Goal: Task Accomplishment & Management: Manage account settings

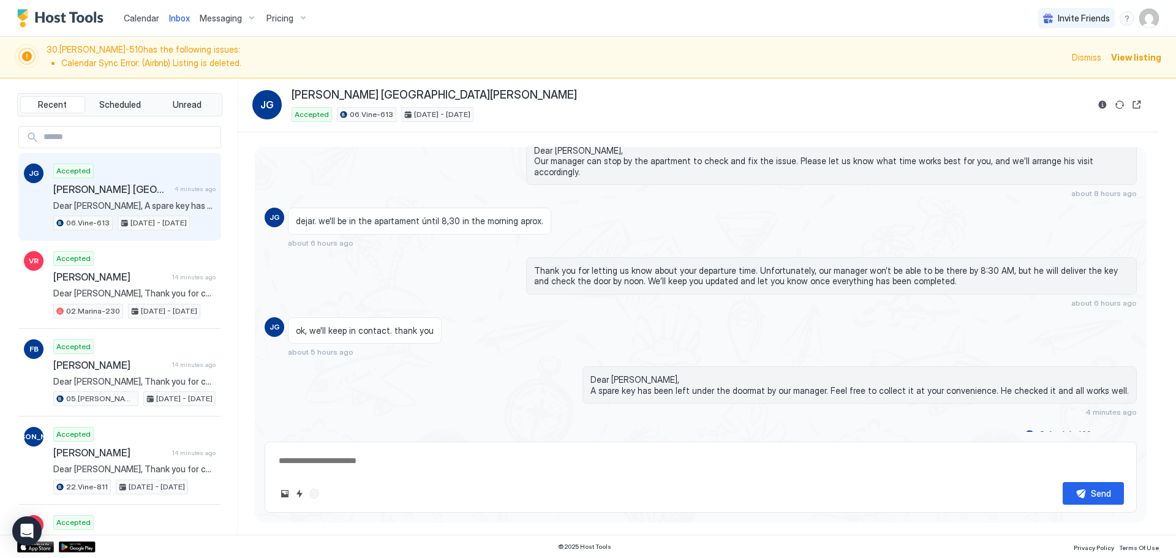
scroll to position [2577, 0]
click at [360, 328] on div "ok, we'll keep in contact. thank you" at bounding box center [365, 330] width 154 height 27
click at [439, 216] on span "dejar. we'll be in the apartament úntil 8,30 in the morning aprox." at bounding box center [419, 221] width 247 height 11
click at [147, 14] on span "Calendar" at bounding box center [142, 18] width 36 height 10
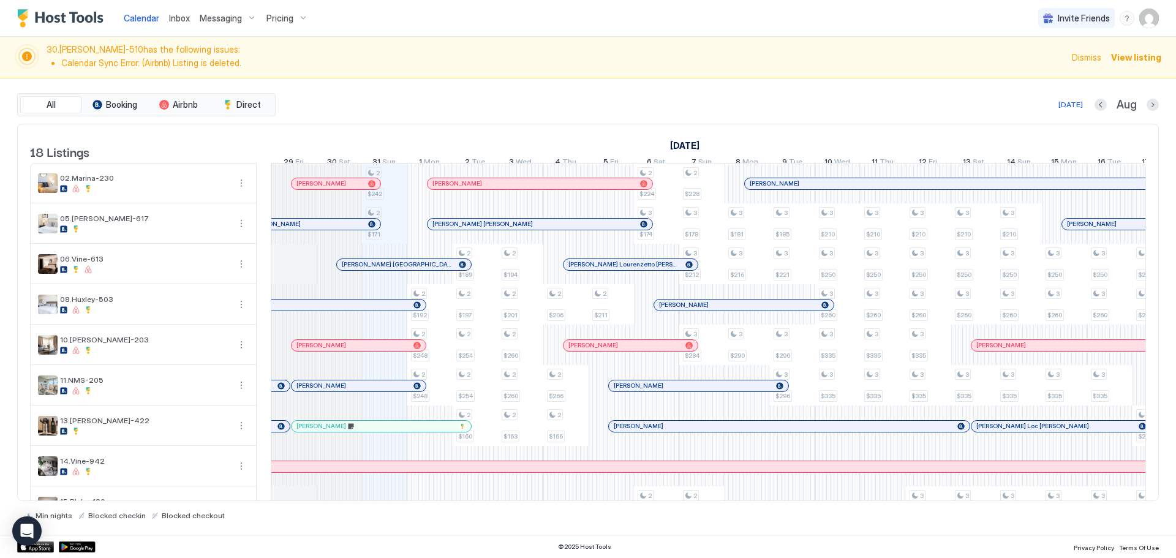
scroll to position [0, 580]
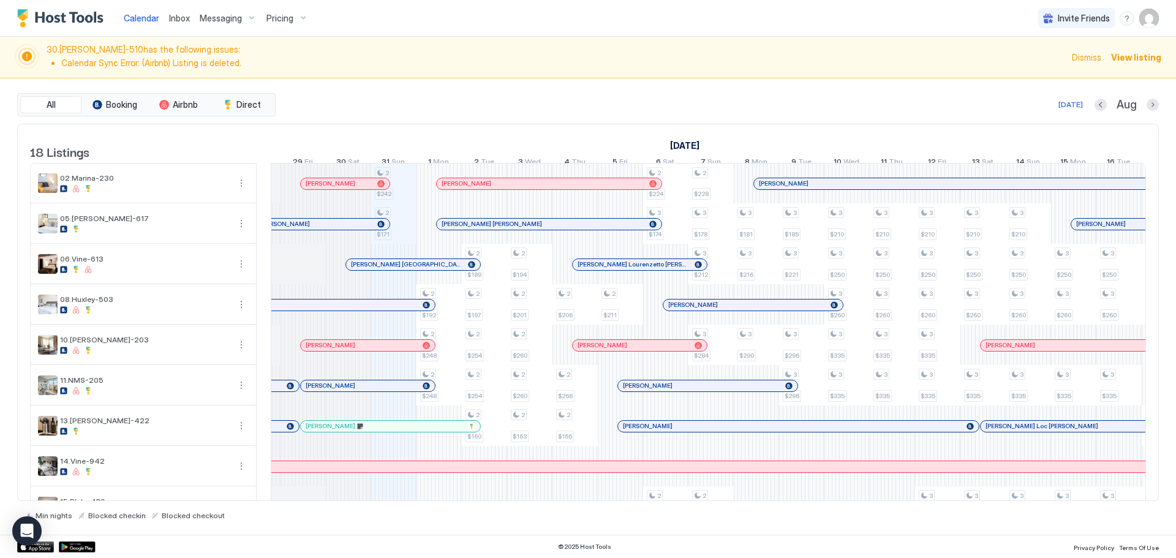
click at [374, 189] on div at bounding box center [374, 184] width 10 height 10
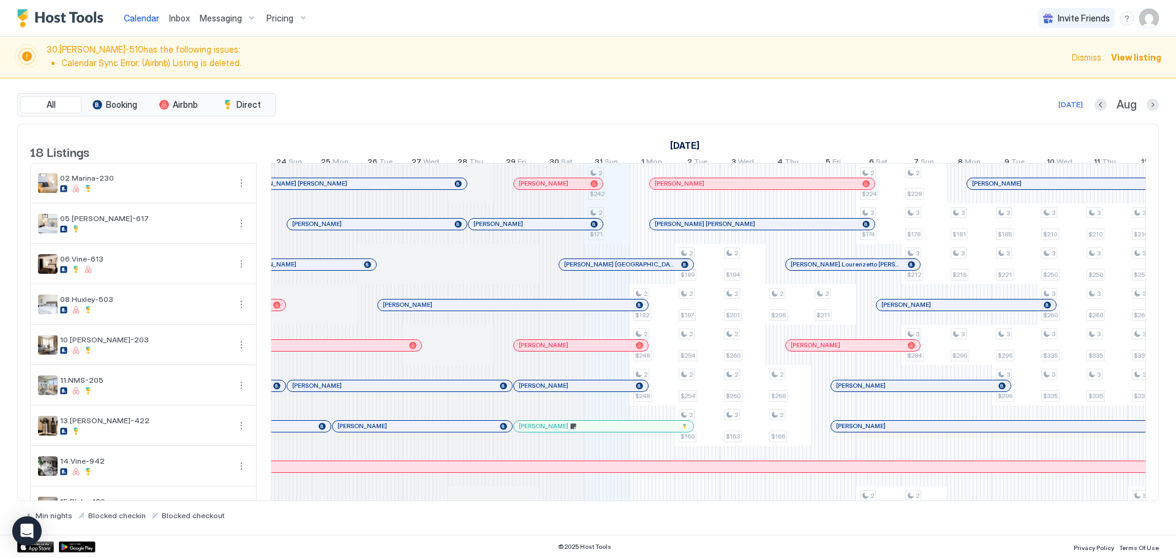
scroll to position [0, 0]
click at [427, 189] on div at bounding box center [428, 184] width 10 height 10
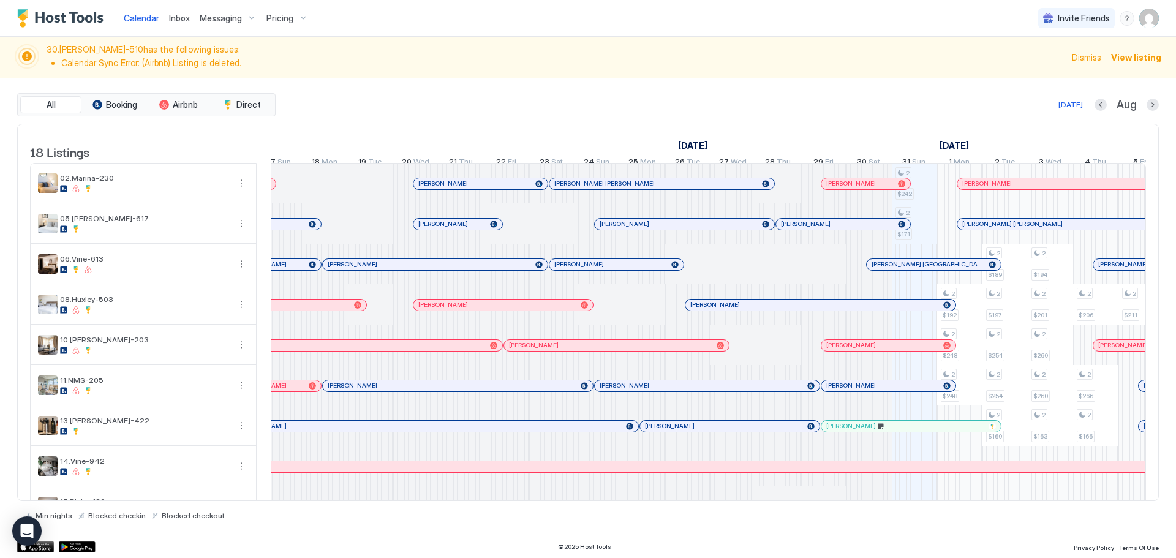
click at [487, 188] on div "[PERSON_NAME]" at bounding box center [480, 183] width 134 height 11
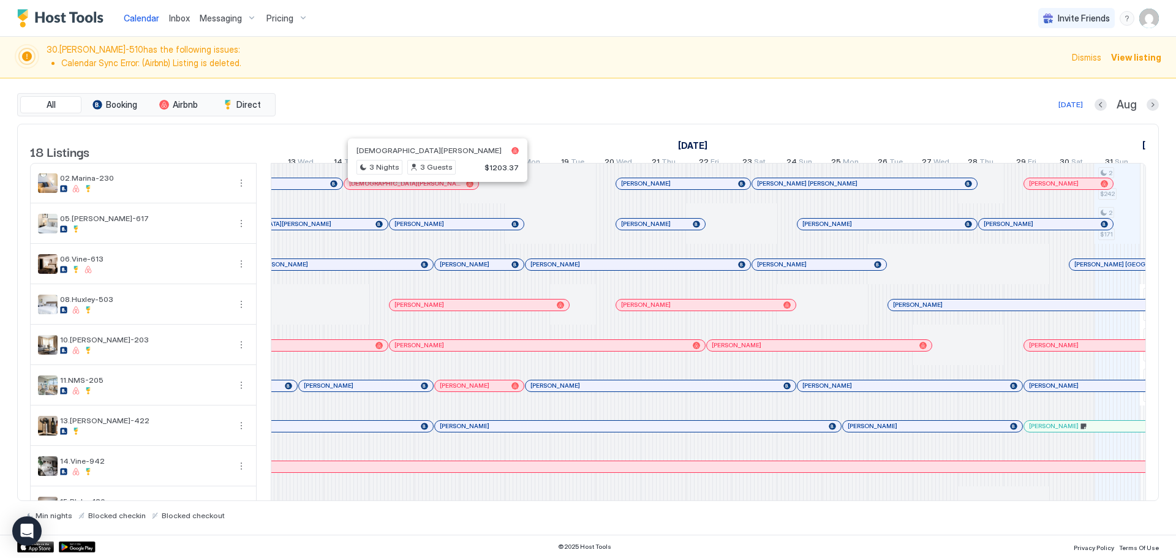
click at [428, 189] on div at bounding box center [428, 184] width 10 height 10
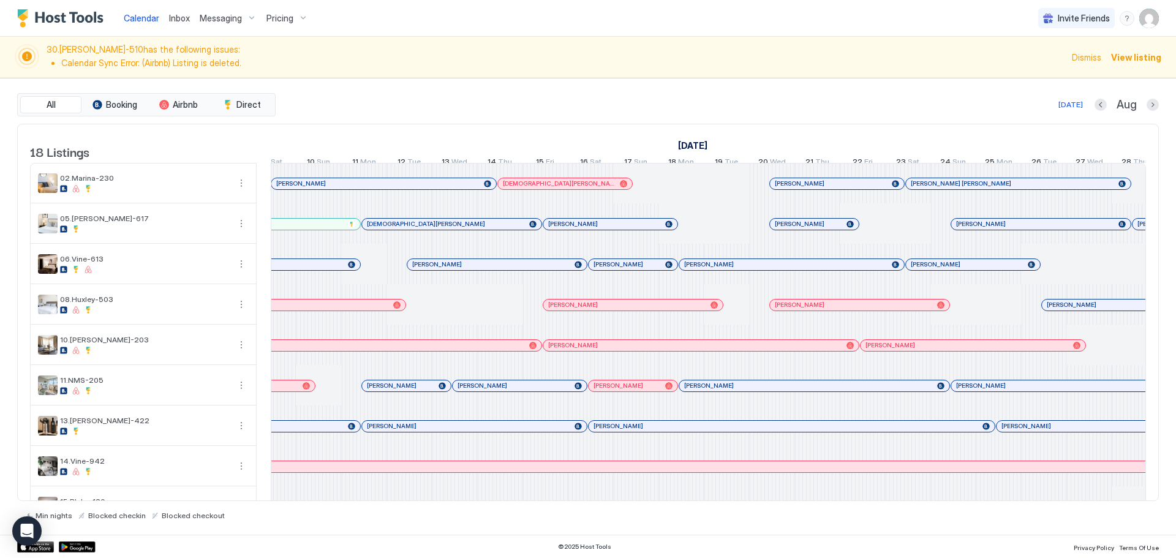
click at [428, 187] on div "[PERSON_NAME]" at bounding box center [377, 183] width 203 height 8
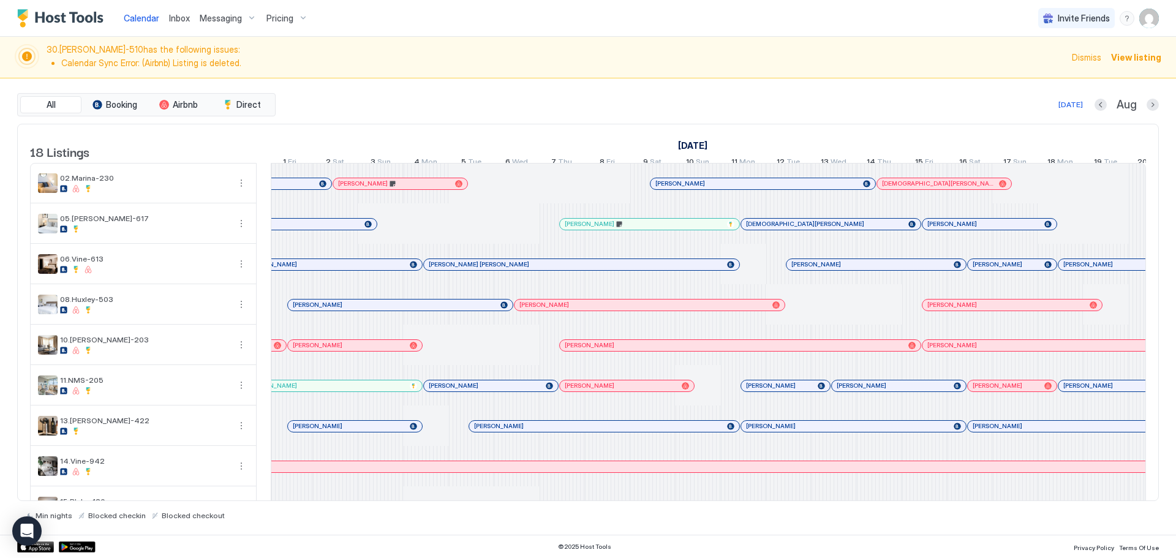
click at [428, 187] on div "[PERSON_NAME]" at bounding box center [394, 183] width 112 height 8
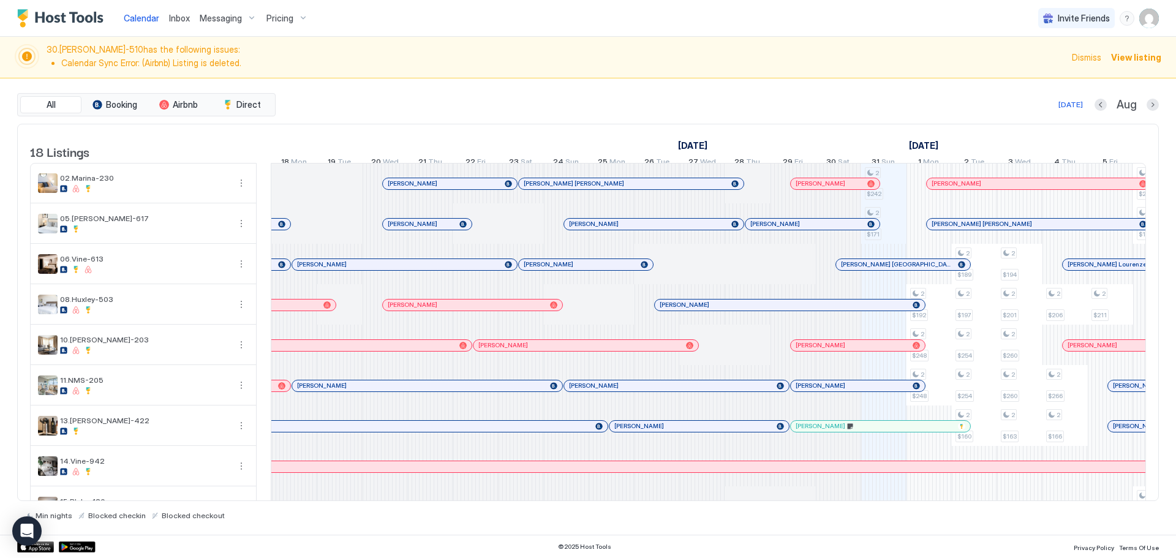
click at [815, 189] on div "[PERSON_NAME]" at bounding box center [835, 183] width 89 height 11
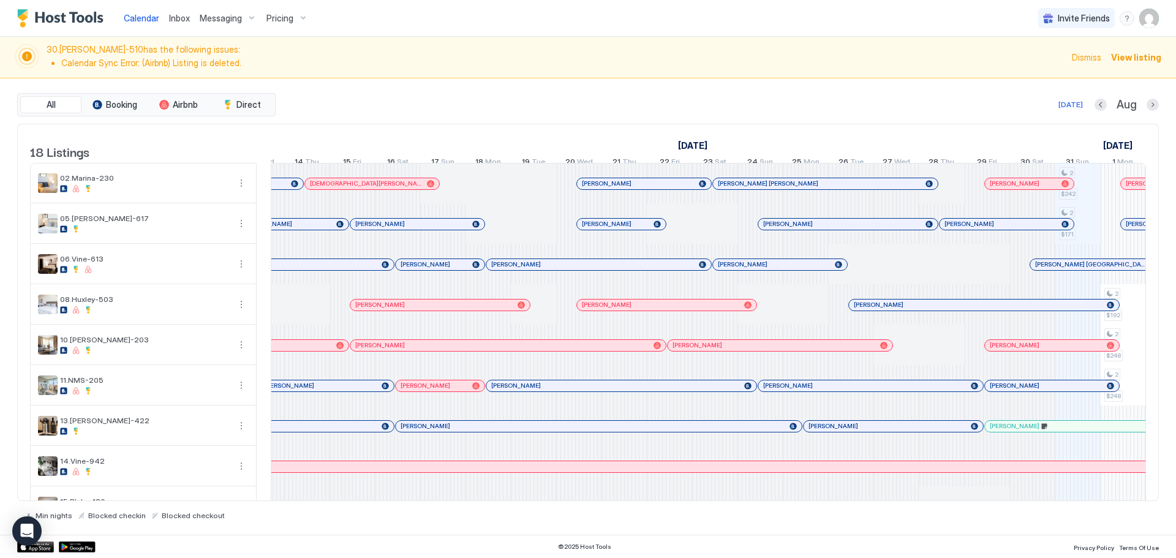
click at [349, 189] on div at bounding box center [349, 184] width 10 height 10
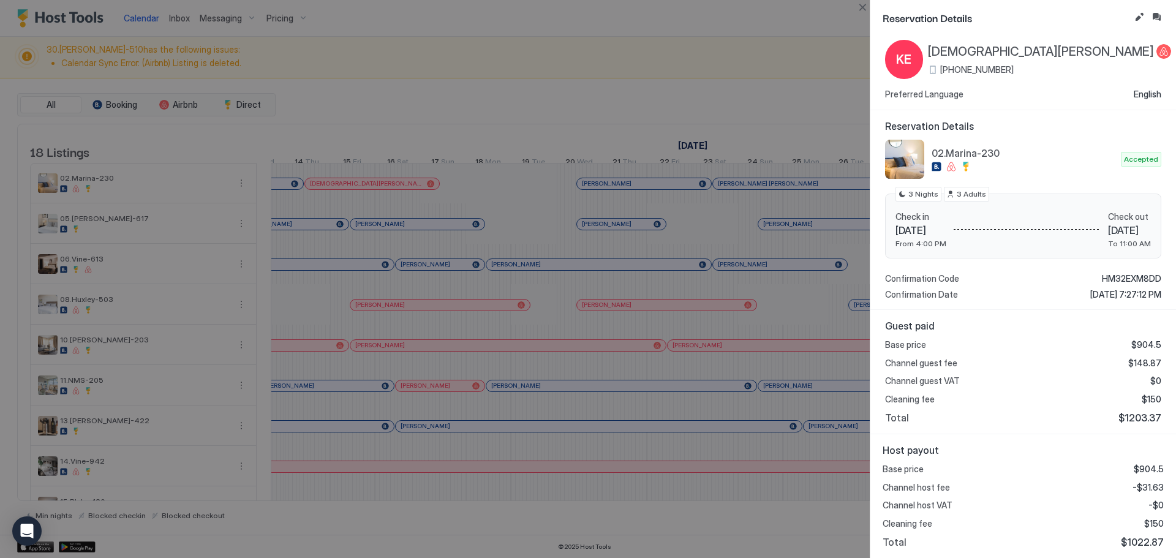
click at [647, 315] on div at bounding box center [588, 279] width 1176 height 558
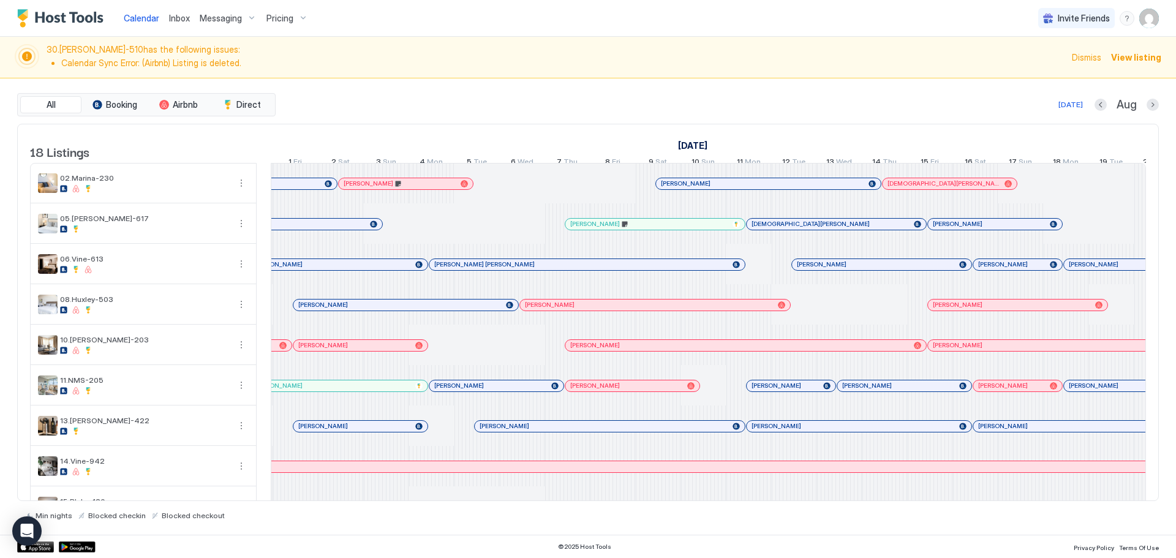
click at [425, 189] on div "[PERSON_NAME]" at bounding box center [406, 183] width 134 height 11
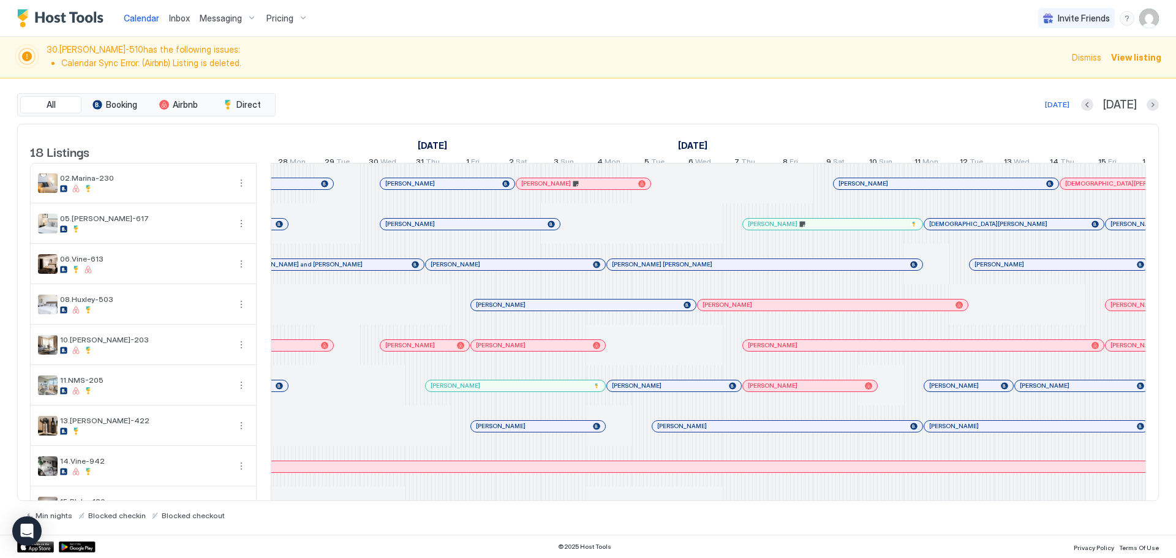
click at [443, 189] on div at bounding box center [443, 184] width 10 height 10
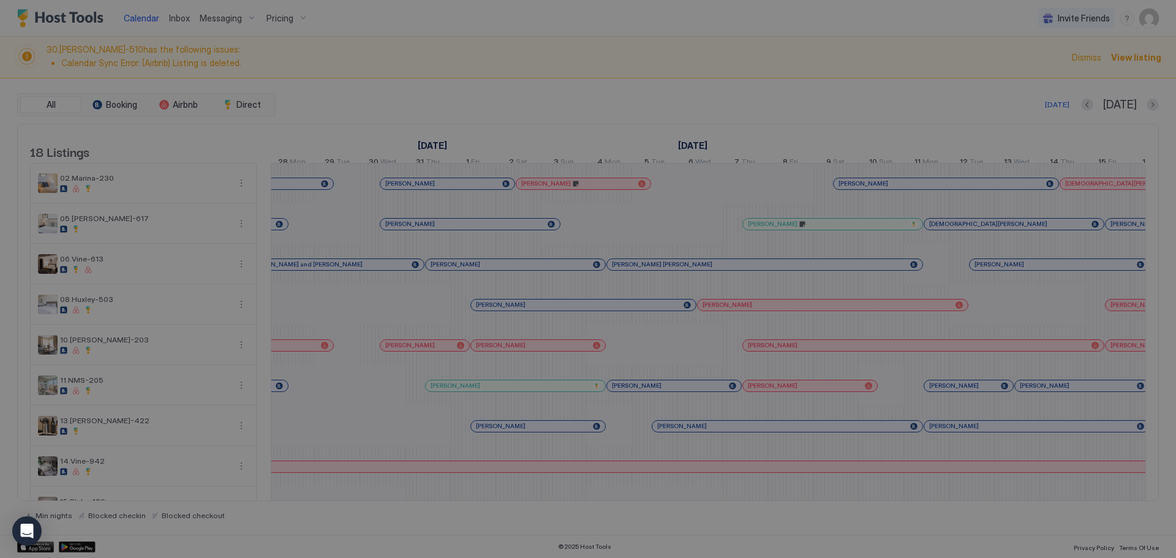
click at [443, 194] on div at bounding box center [588, 279] width 1176 height 558
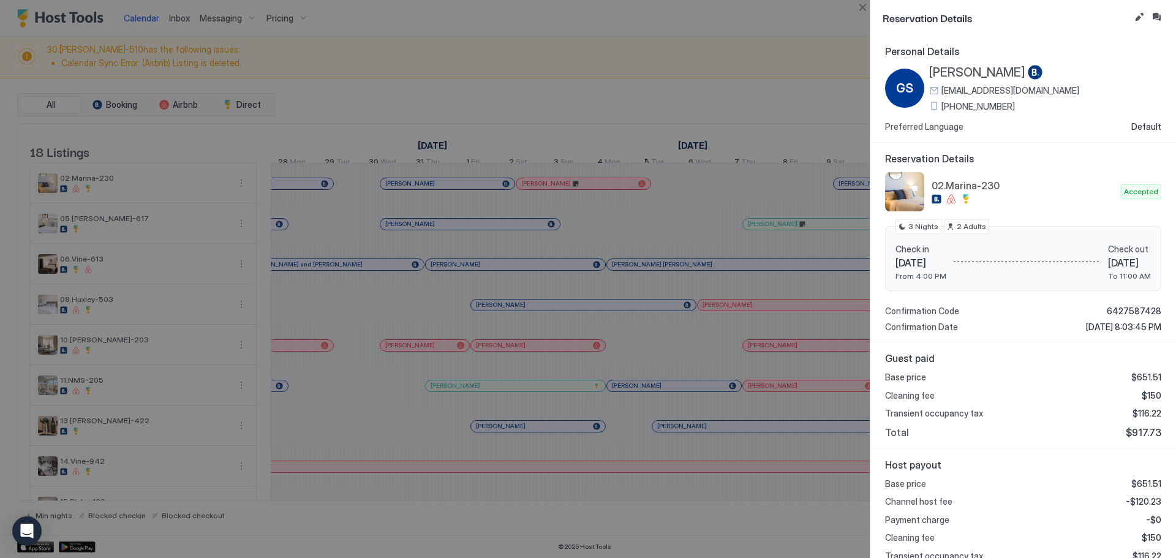
click at [443, 194] on div at bounding box center [588, 279] width 1176 height 558
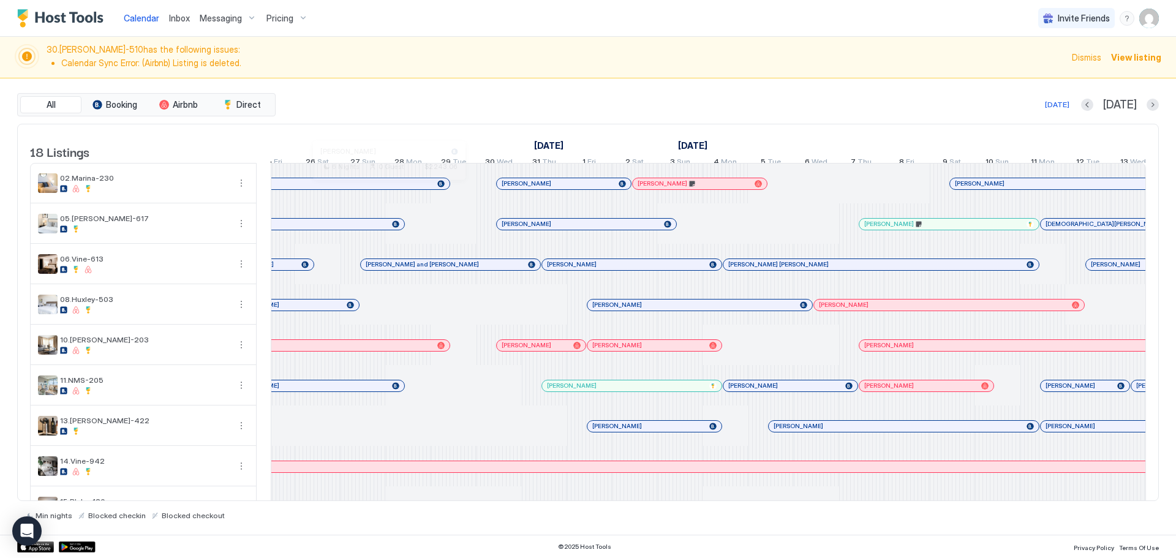
click at [385, 189] on div at bounding box center [385, 184] width 10 height 10
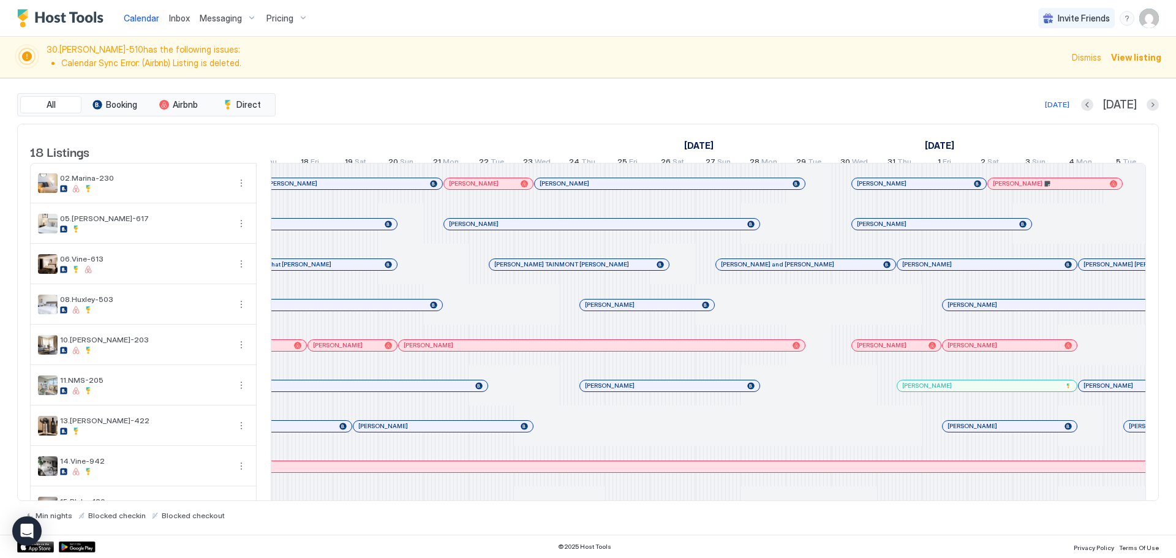
click at [458, 189] on div at bounding box center [458, 184] width 10 height 10
click at [394, 189] on div at bounding box center [395, 184] width 10 height 10
